Goal: Task Accomplishment & Management: Complete application form

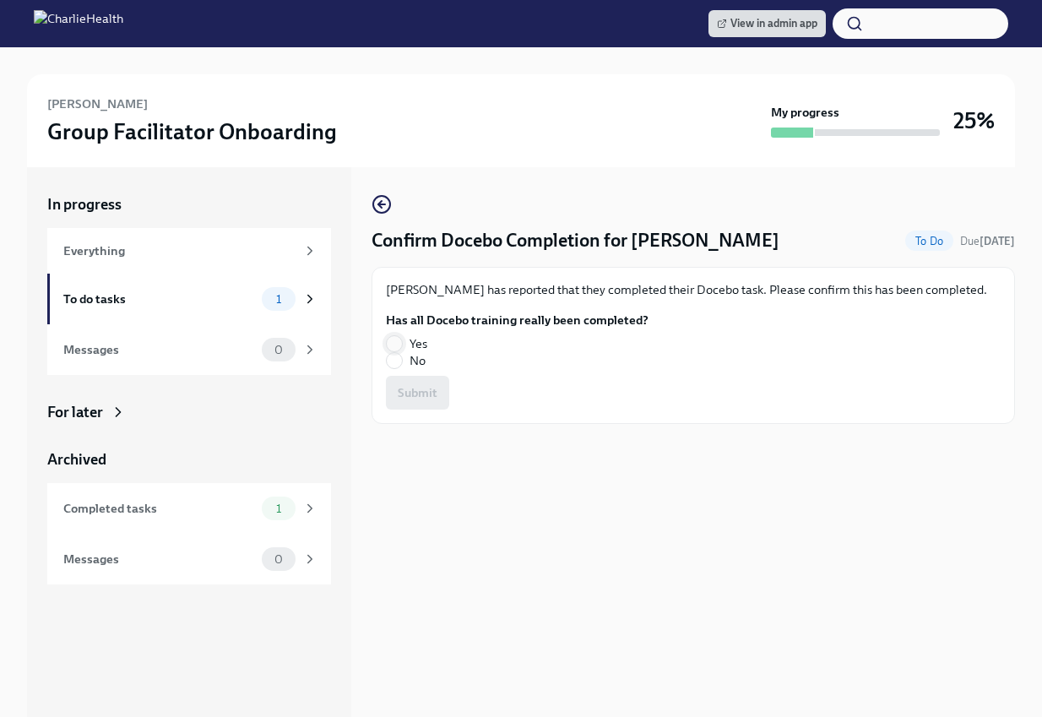
click at [401, 339] on input "Yes" at bounding box center [394, 343] width 15 height 15
radio input "true"
click at [421, 390] on span "Submit" at bounding box center [418, 392] width 40 height 17
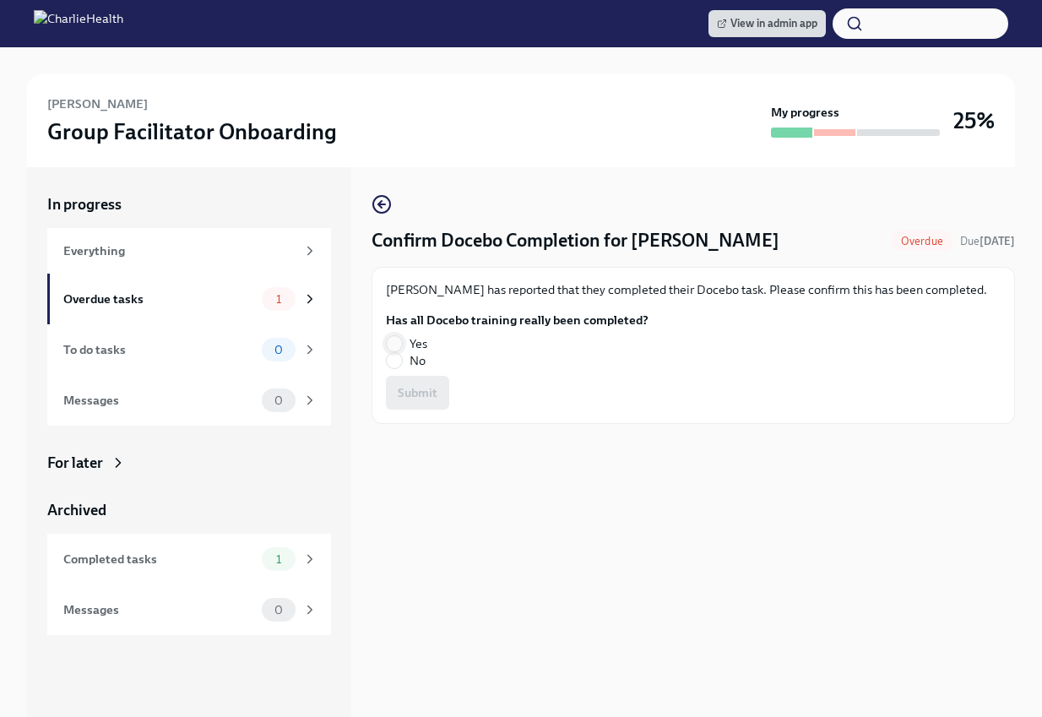
click at [400, 338] on input "Yes" at bounding box center [394, 343] width 15 height 15
radio input "true"
click at [438, 381] on button "Submit" at bounding box center [417, 393] width 63 height 34
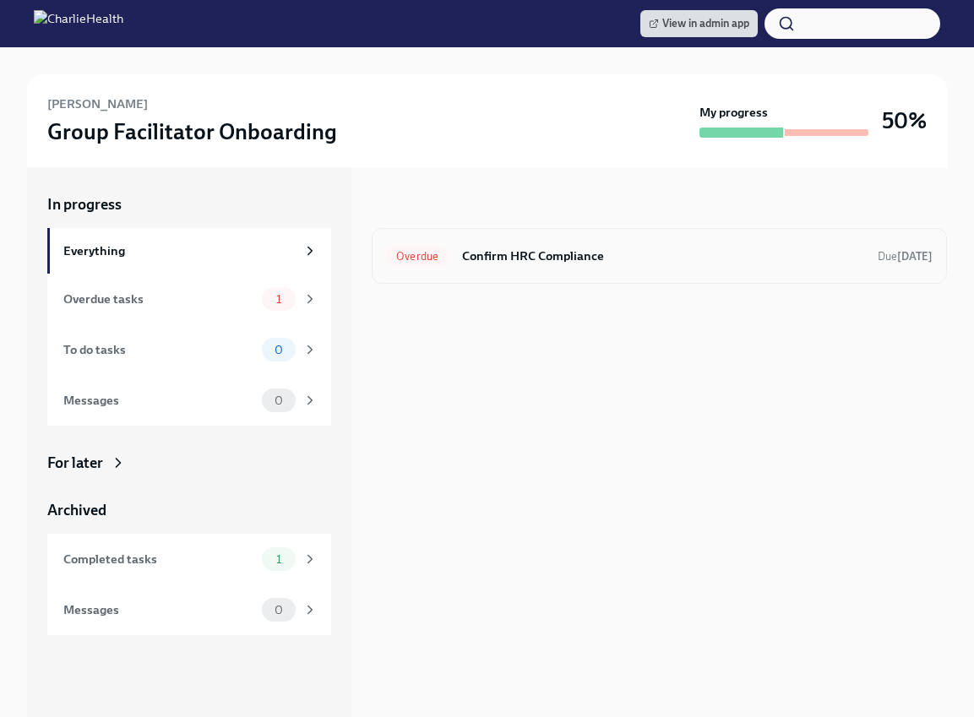
click at [571, 256] on h6 "Confirm HRC Compliance" at bounding box center [663, 256] width 402 height 19
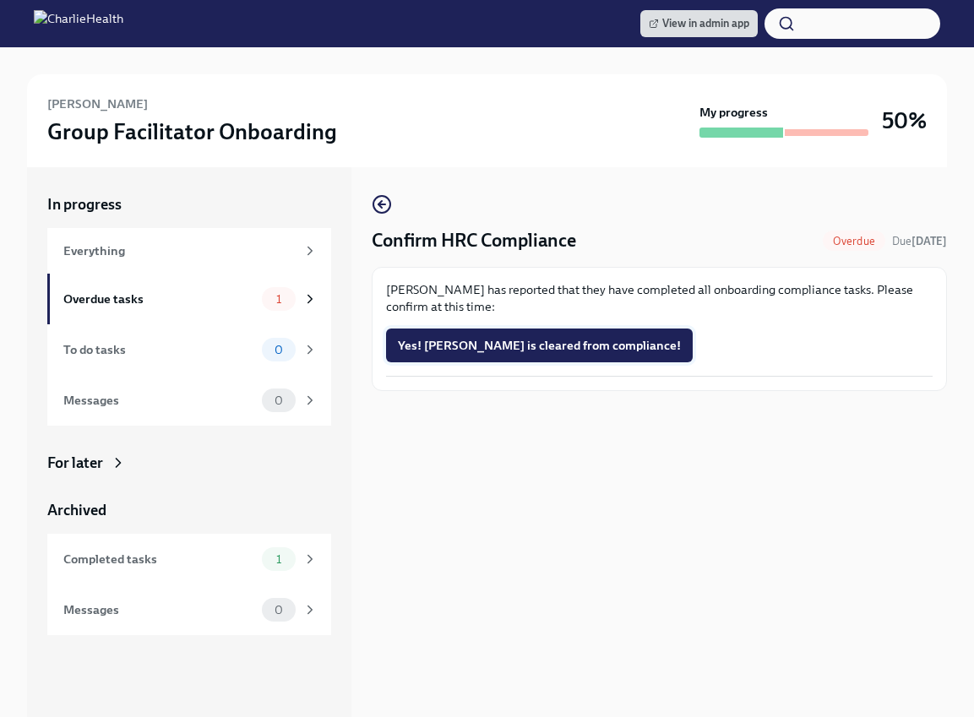
click at [533, 340] on span "Yes! Janae is cleared from compliance!" at bounding box center [539, 345] width 283 height 17
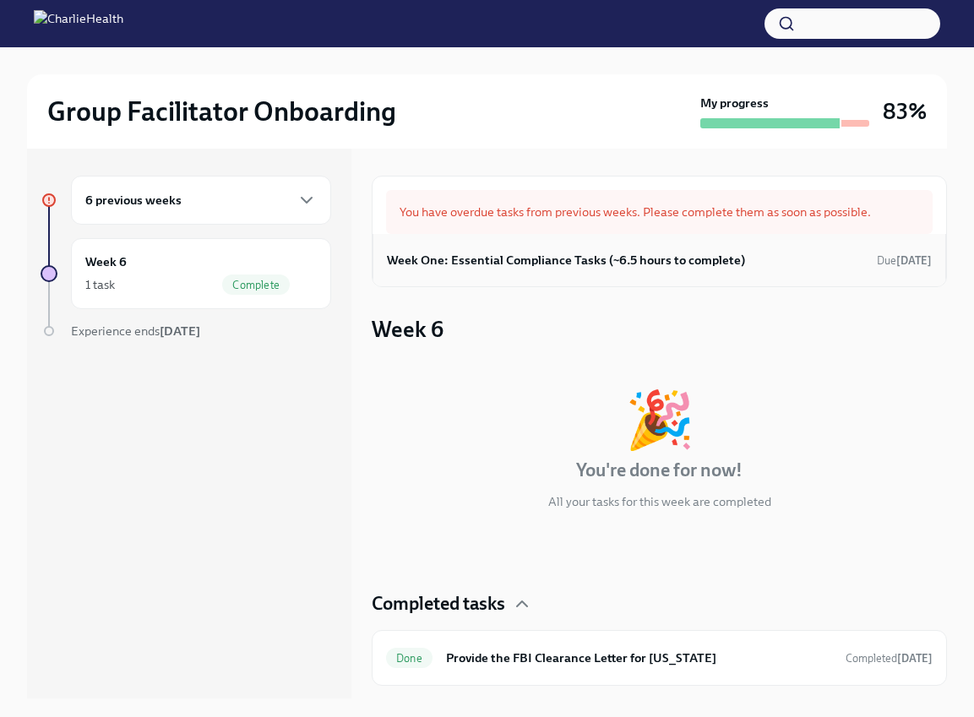
click at [584, 253] on h6 "Week One: Essential Compliance Tasks (~6.5 hours to complete)" at bounding box center [566, 260] width 358 height 19
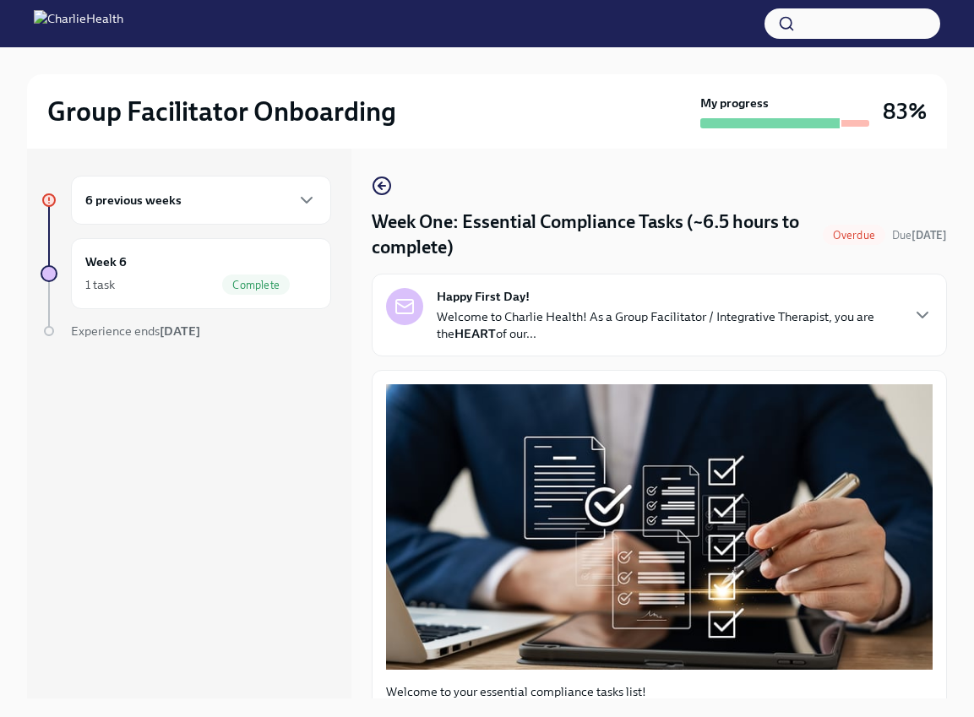
click at [155, 206] on h6 "6 previous weeks" at bounding box center [133, 200] width 96 height 19
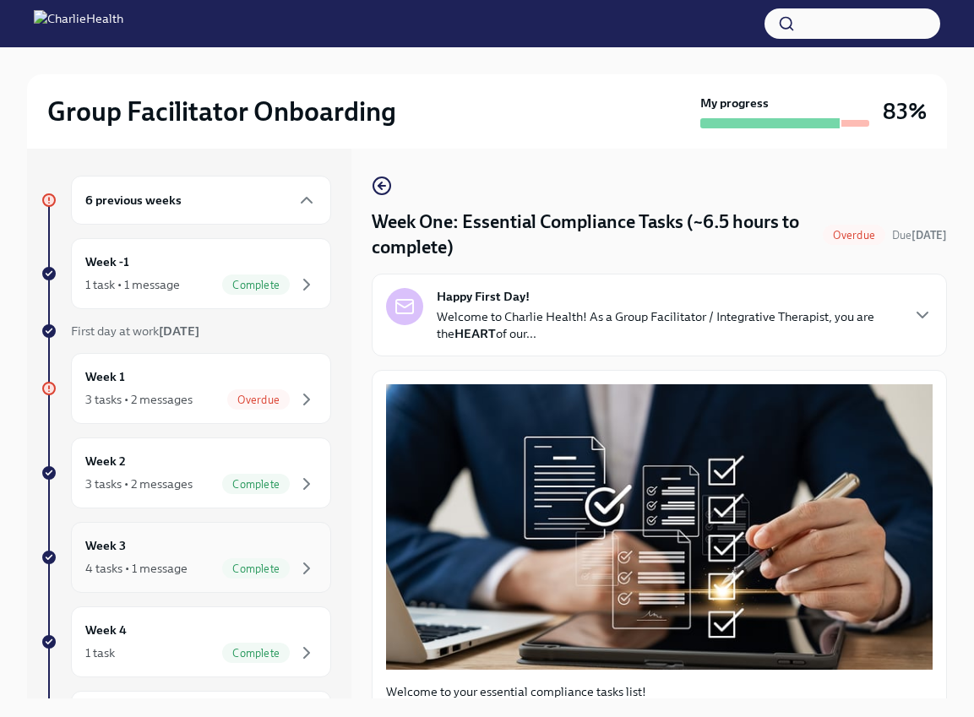
click at [190, 550] on div "Week 3 4 tasks • 1 message Complete" at bounding box center [200, 557] width 231 height 42
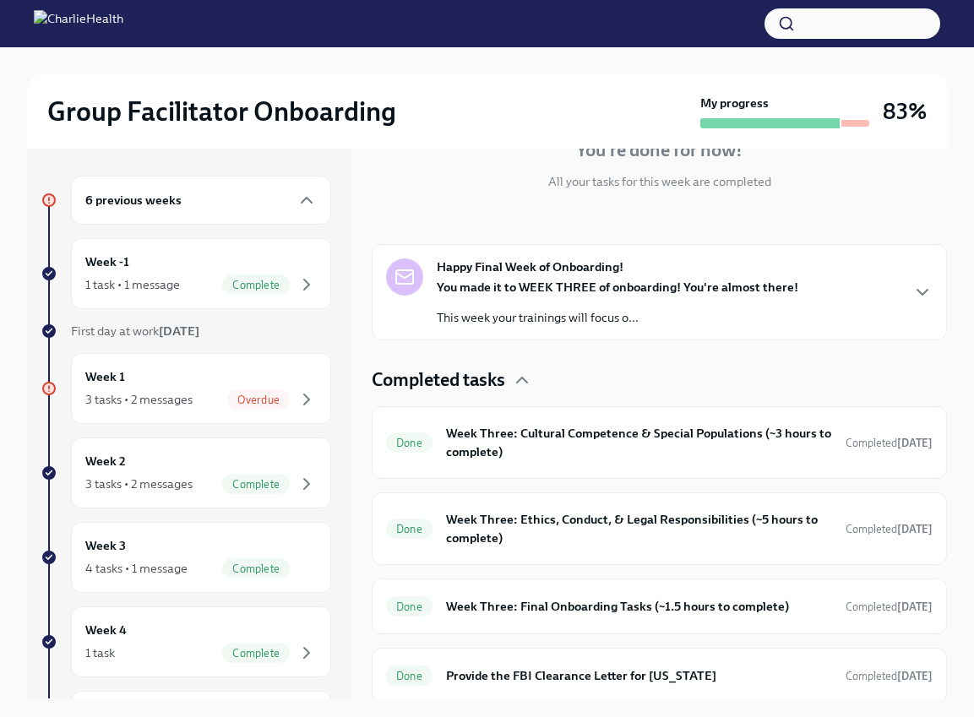
scroll to position [187, 0]
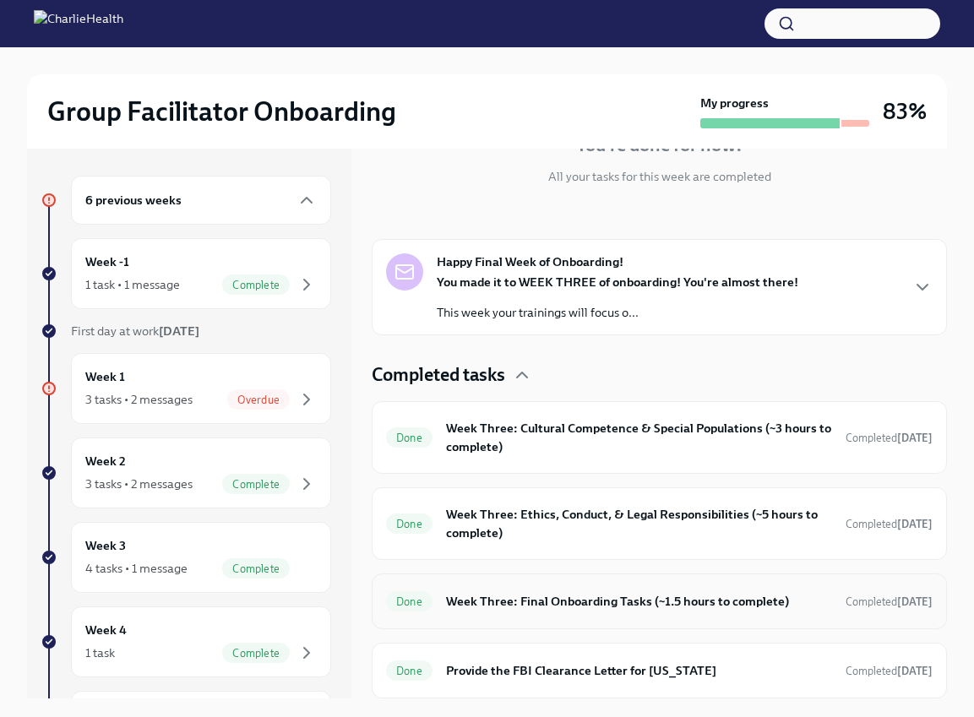
click at [644, 622] on div "Done Week Three: Final Onboarding Tasks (~1.5 hours to complete) Completed Jul …" at bounding box center [659, 602] width 575 height 56
click at [642, 595] on h6 "Week Three: Final Onboarding Tasks (~1.5 hours to complete)" at bounding box center [639, 601] width 386 height 19
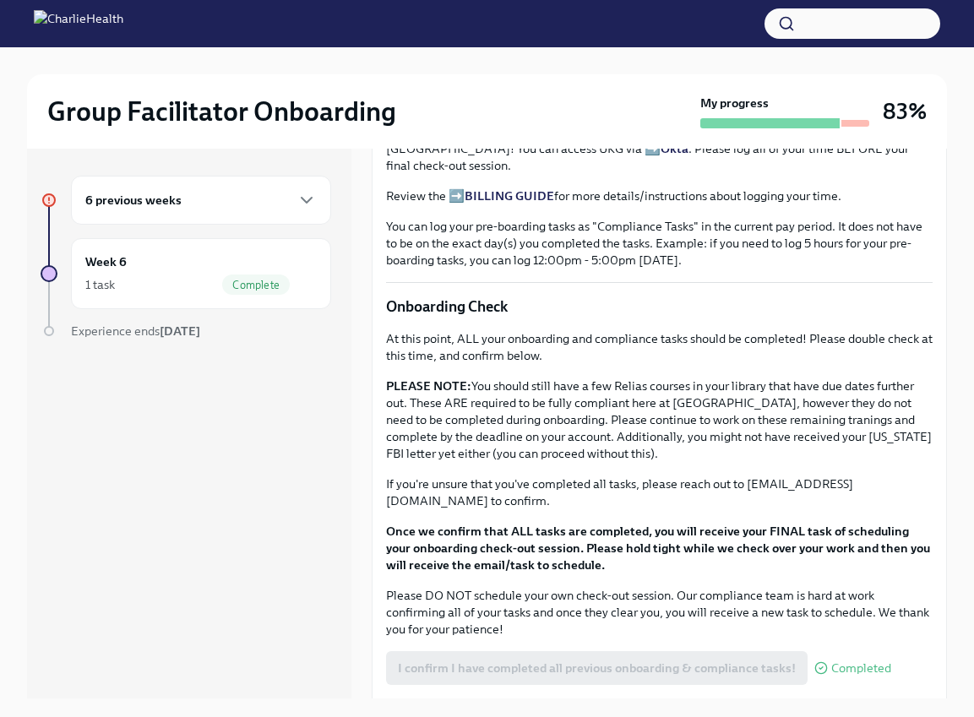
scroll to position [1253, 0]
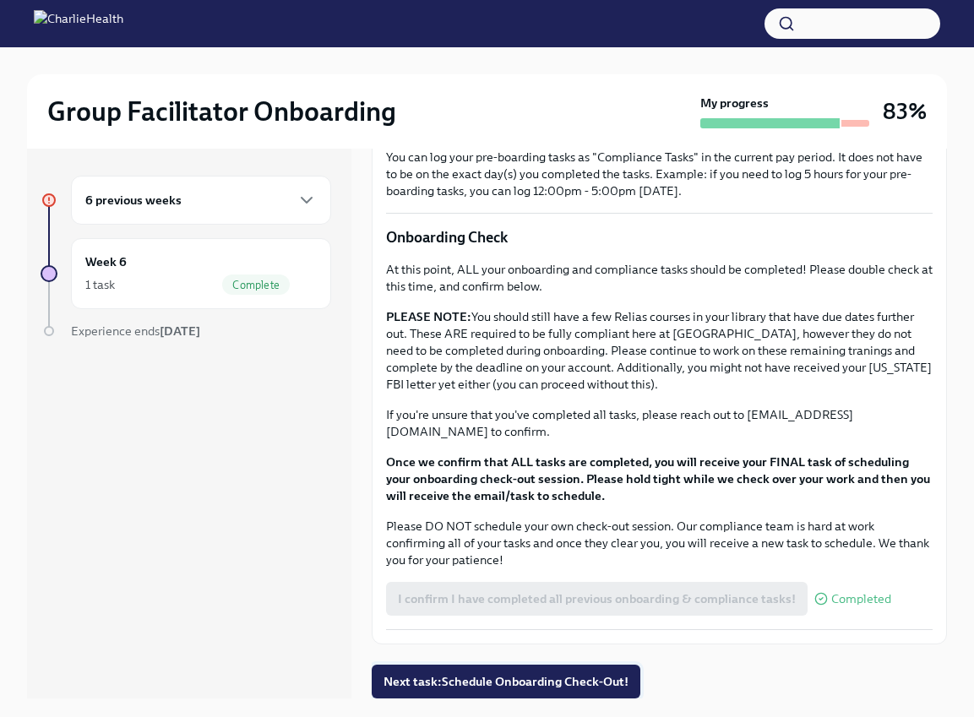
click at [441, 684] on span "Next task : Schedule Onboarding Check-Out!" at bounding box center [505, 681] width 245 height 17
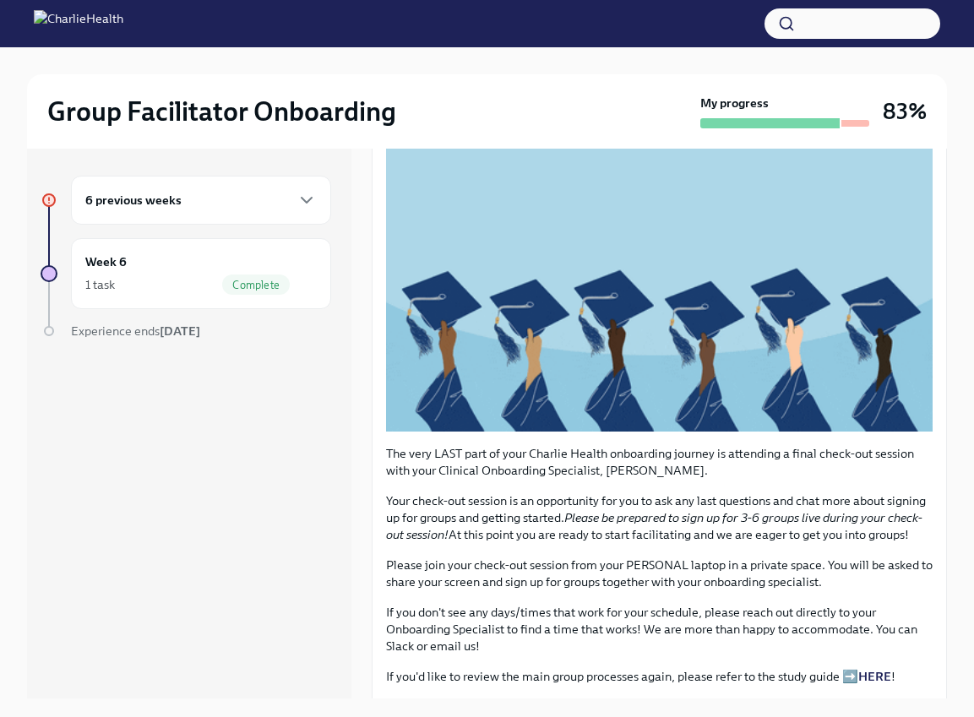
scroll to position [211, 0]
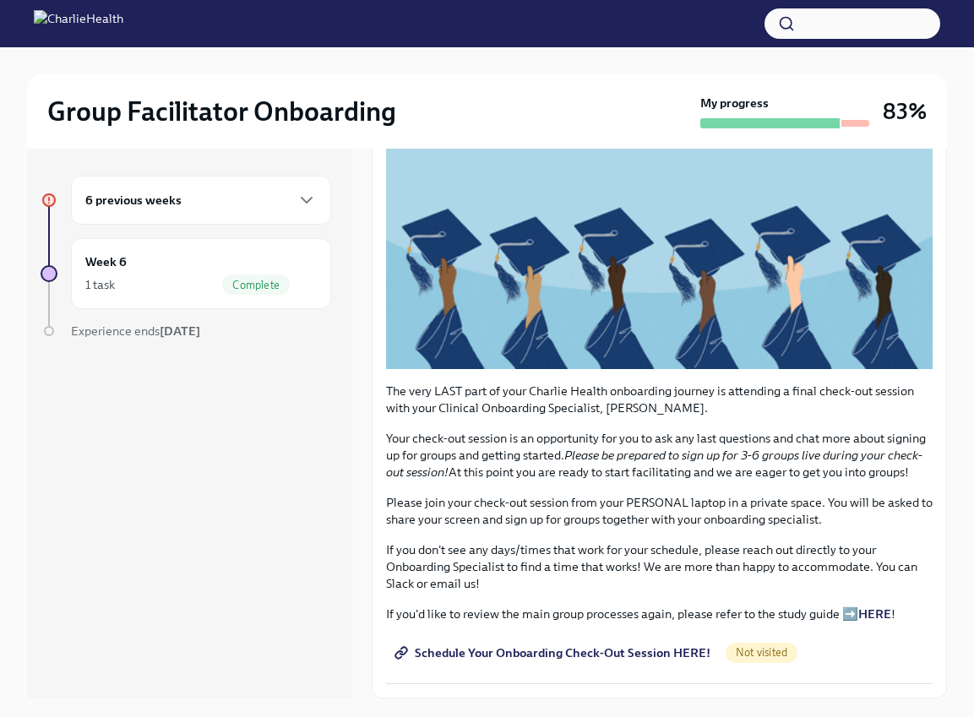
click at [618, 644] on span "Schedule Your Onboarding Check-Out Session HERE!" at bounding box center [554, 652] width 313 height 17
